Goal: Check status: Check status

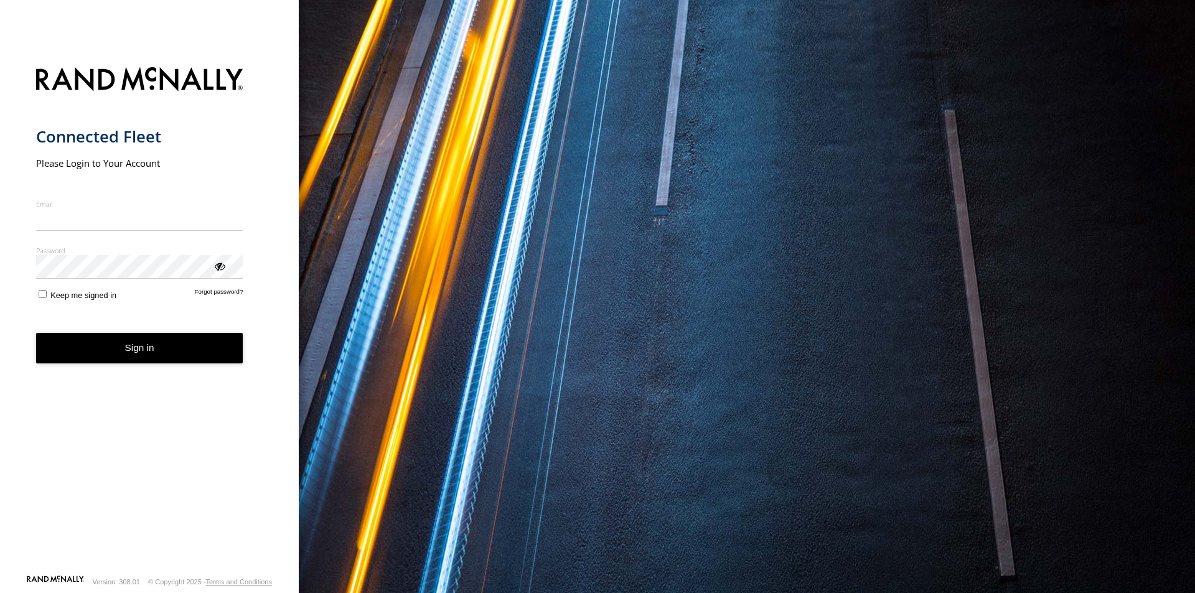
type input "**********"
click at [159, 359] on button "Sign in" at bounding box center [139, 348] width 207 height 30
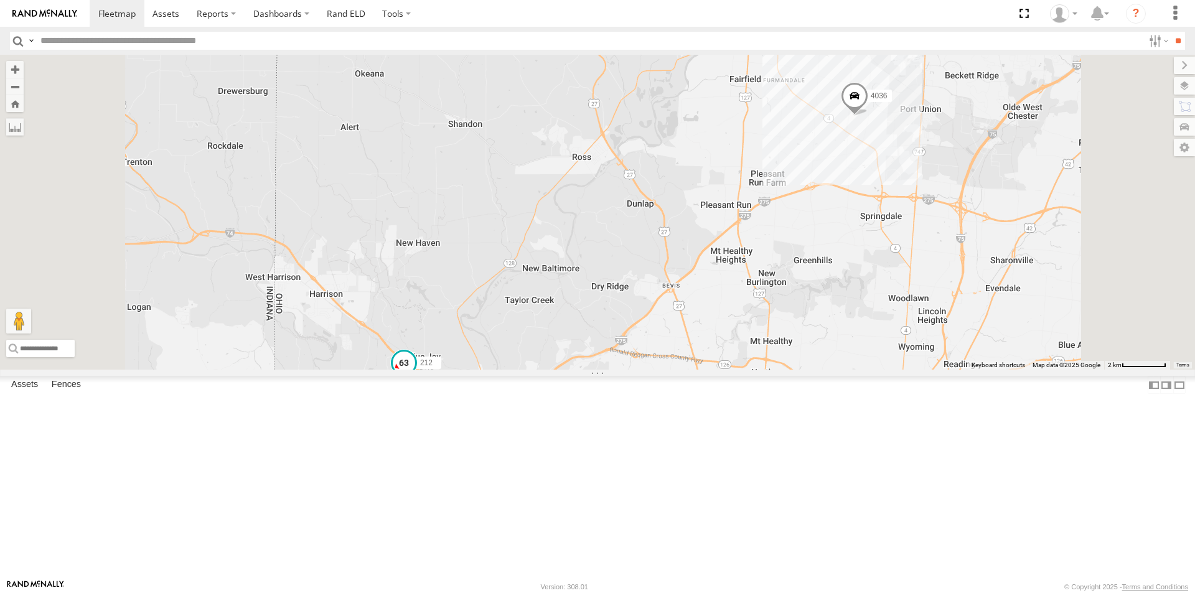
click at [415, 374] on span at bounding box center [404, 363] width 22 height 22
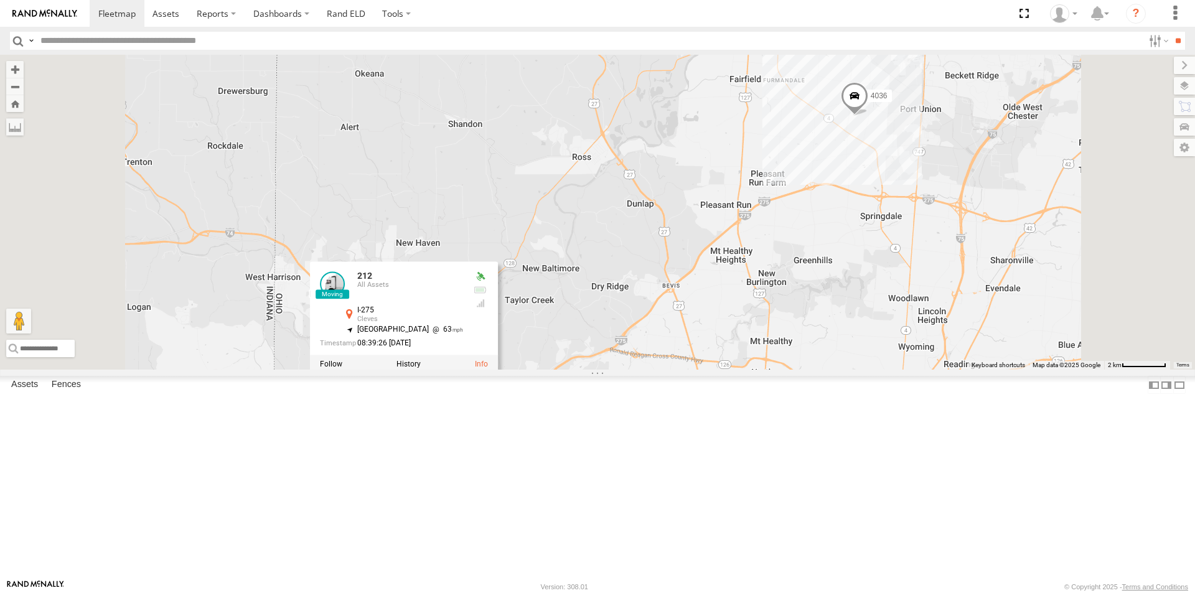
click at [601, 327] on div "4036 212 212 All Assets I-275 Cleves 39.21569 , -84.74858 South West 63 08:39:2…" at bounding box center [597, 212] width 1195 height 315
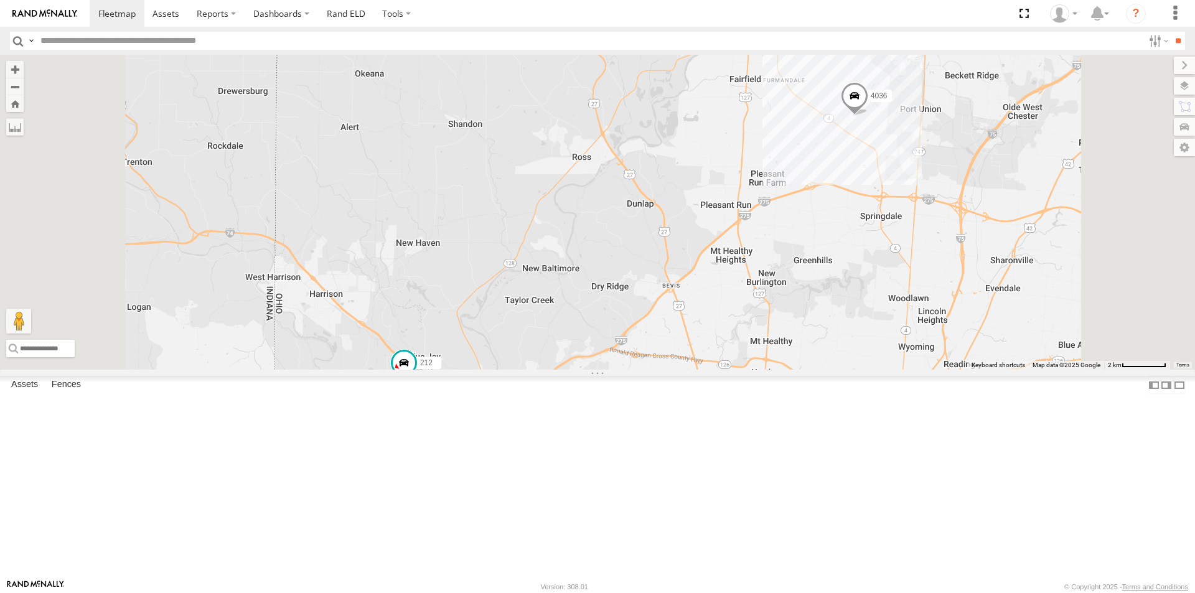
click at [868, 116] on span at bounding box center [854, 99] width 27 height 34
click at [898, 306] on div "4036 212 4036 All Assets [PERSON_NAME] HQ 39.32975 , -84.50002 0 03:19:28 [DATE]" at bounding box center [597, 212] width 1195 height 315
click at [415, 375] on span at bounding box center [404, 363] width 22 height 22
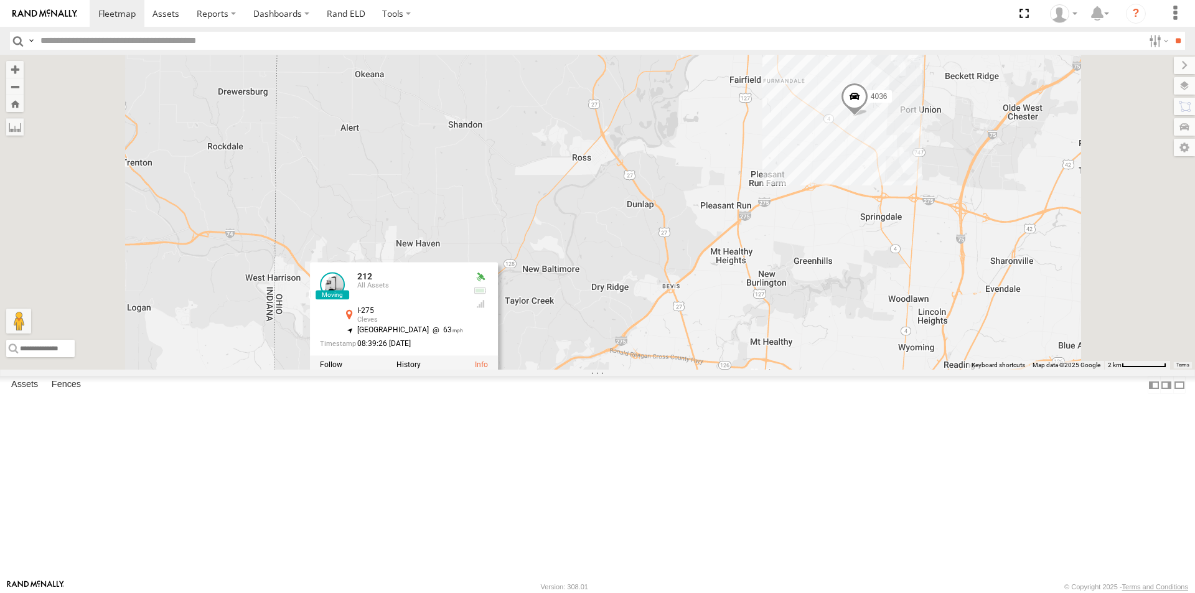
click at [345, 298] on link at bounding box center [332, 285] width 25 height 25
click at [470, 186] on div "4036 212 212 All Assets I-275 Cleves 39.21569 , -84.74858 South West 63 08:39:2…" at bounding box center [597, 212] width 1195 height 315
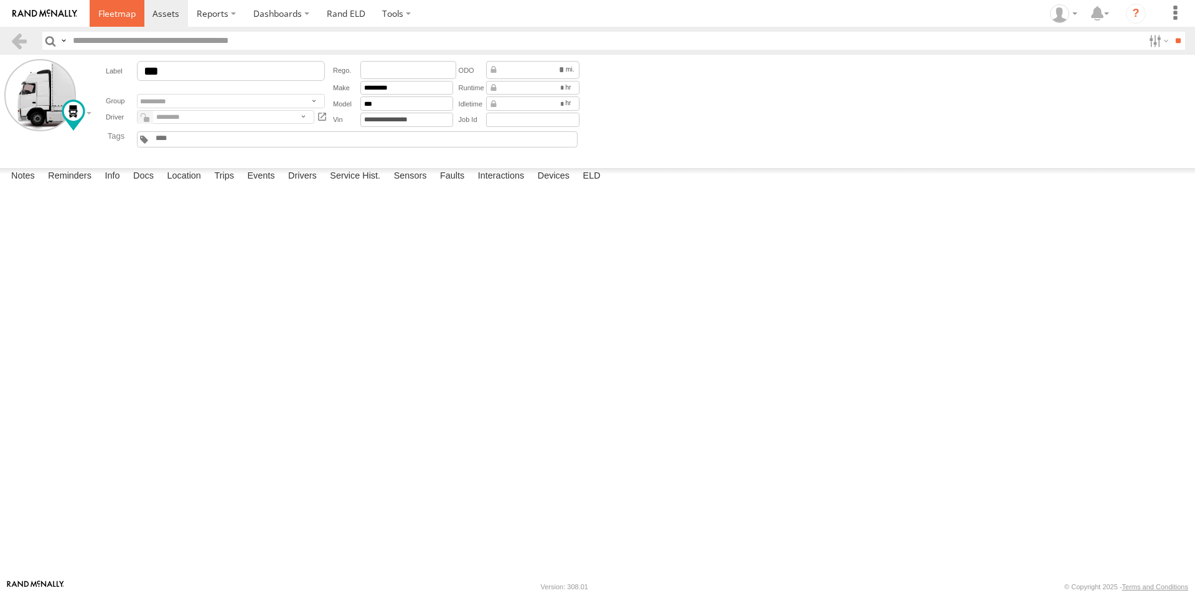
click at [120, 12] on span at bounding box center [116, 13] width 37 height 12
